Goal: Transaction & Acquisition: Purchase product/service

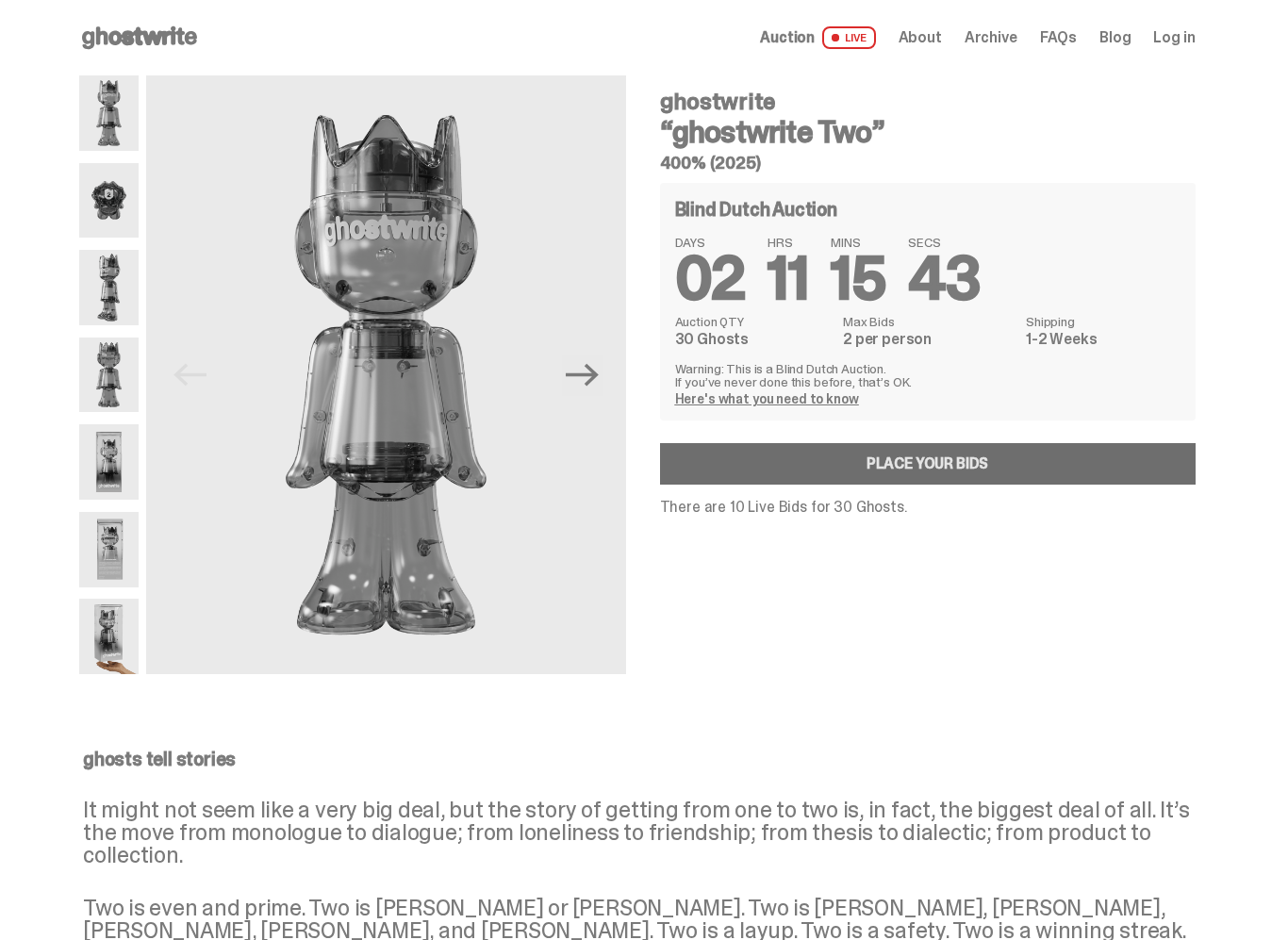
click at [821, 473] on link "Place your Bids" at bounding box center [927, 463] width 536 height 42
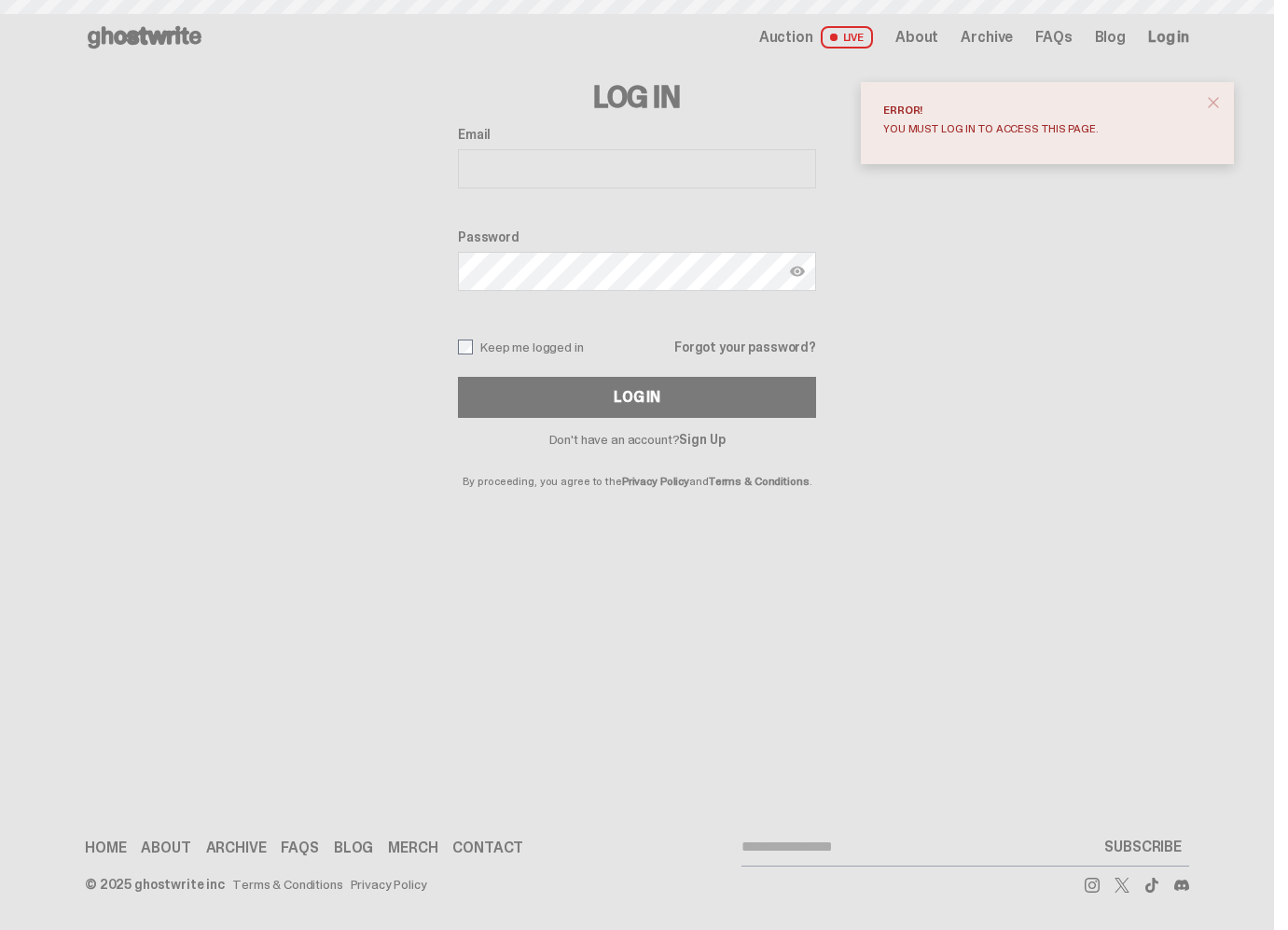
click at [541, 170] on input "Email" at bounding box center [637, 169] width 358 height 39
click at [546, 172] on input "Email" at bounding box center [637, 169] width 358 height 39
click at [543, 244] on div "Password" at bounding box center [637, 262] width 358 height 65
